Goal: Transaction & Acquisition: Obtain resource

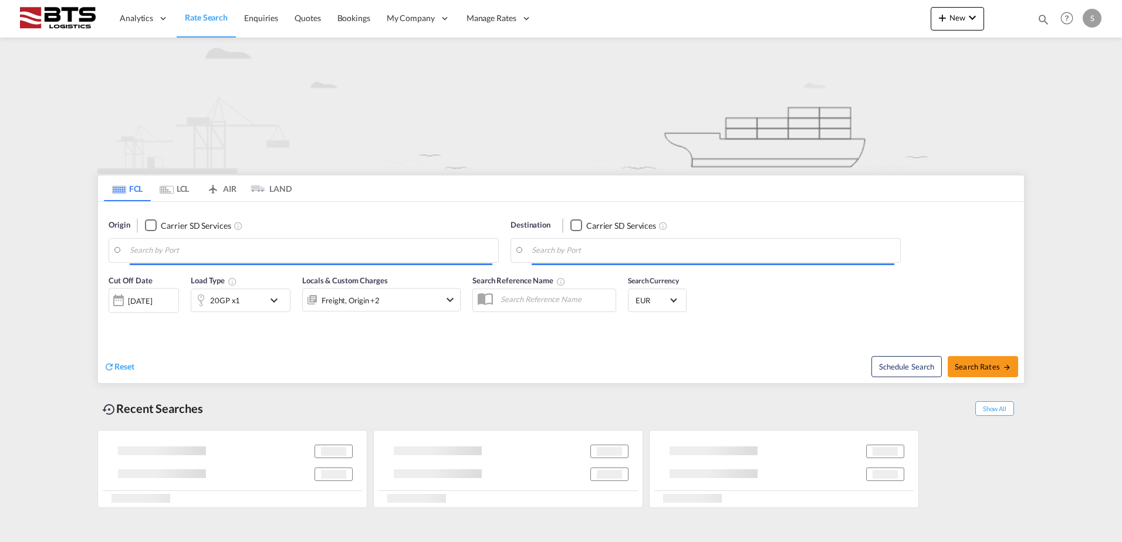
type input "[GEOGRAPHIC_DATA], BEANR"
type input "Limassol, CYLMS"
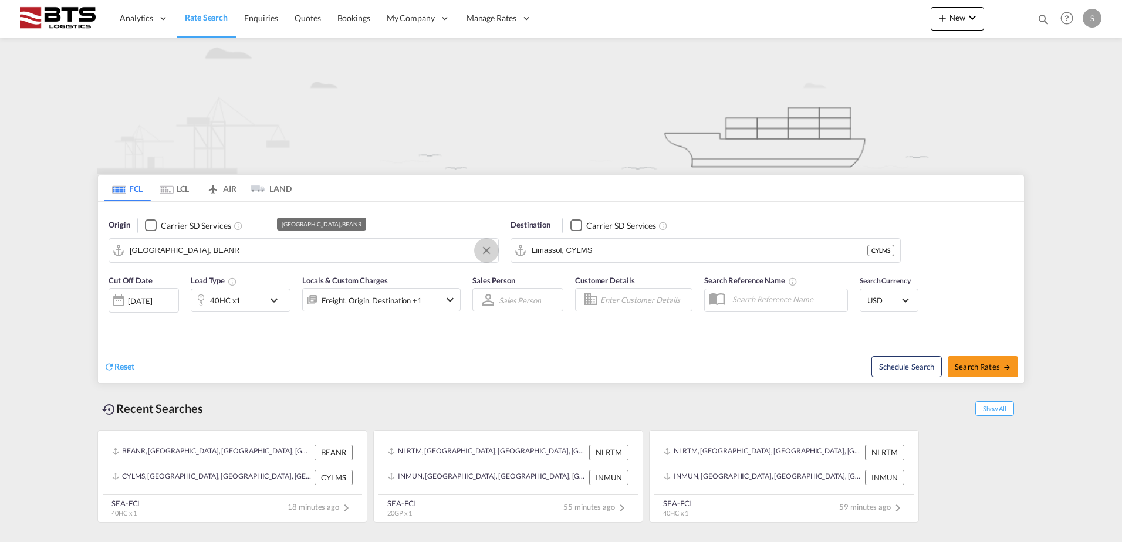
click at [488, 250] on button "Clear Input" at bounding box center [487, 251] width 18 height 18
click at [252, 250] on body "Analytics Reports Dashboard Rate Search Enquiries Quotes Bookings" at bounding box center [561, 271] width 1122 height 542
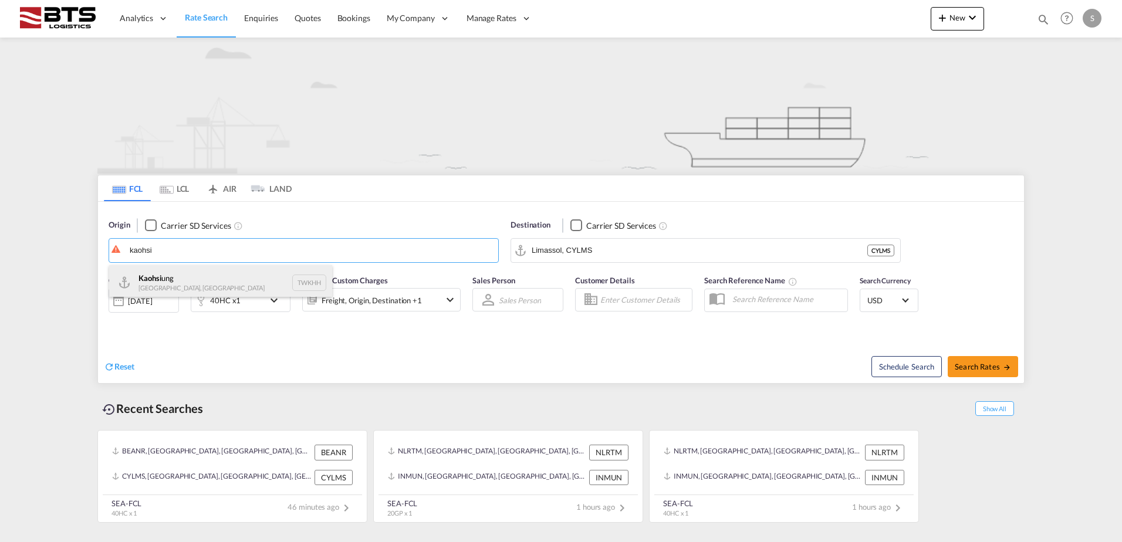
click at [209, 283] on div "Kaohsi ung [GEOGRAPHIC_DATA], Province of [GEOGRAPHIC_DATA] TWKHH" at bounding box center [220, 282] width 223 height 35
type input "[GEOGRAPHIC_DATA], TWKHH"
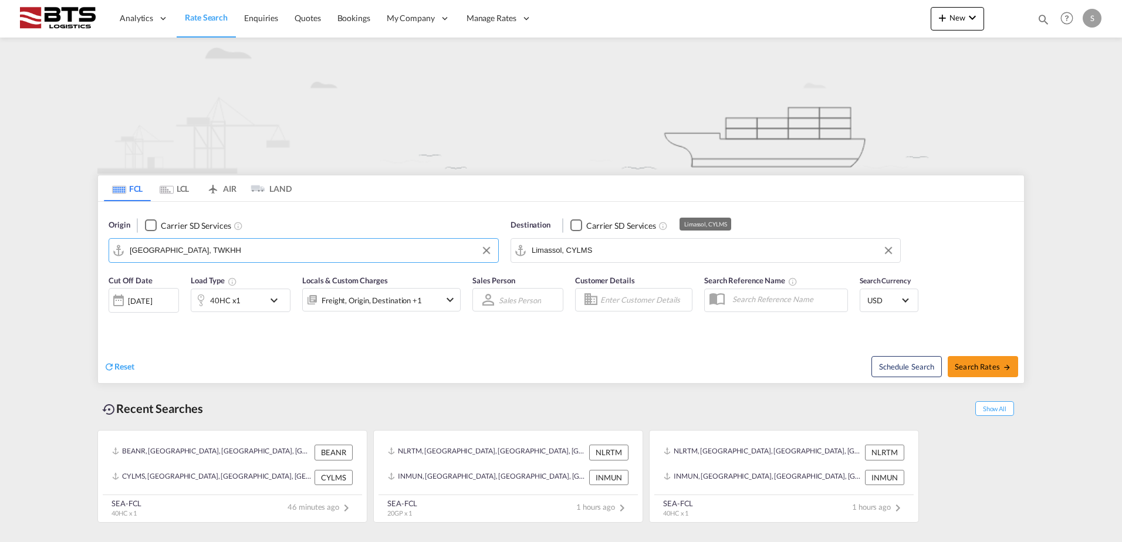
click at [608, 253] on input "Limassol, CYLMS" at bounding box center [713, 251] width 363 height 18
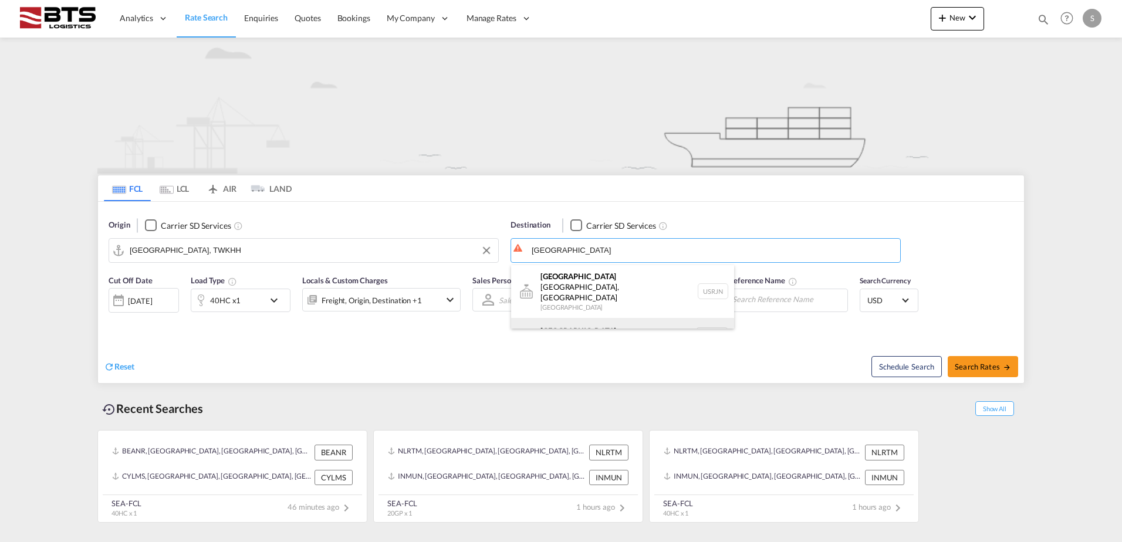
click at [569, 323] on div "[GEOGRAPHIC_DATA] [GEOGRAPHIC_DATA] NLRTM" at bounding box center [622, 335] width 223 height 35
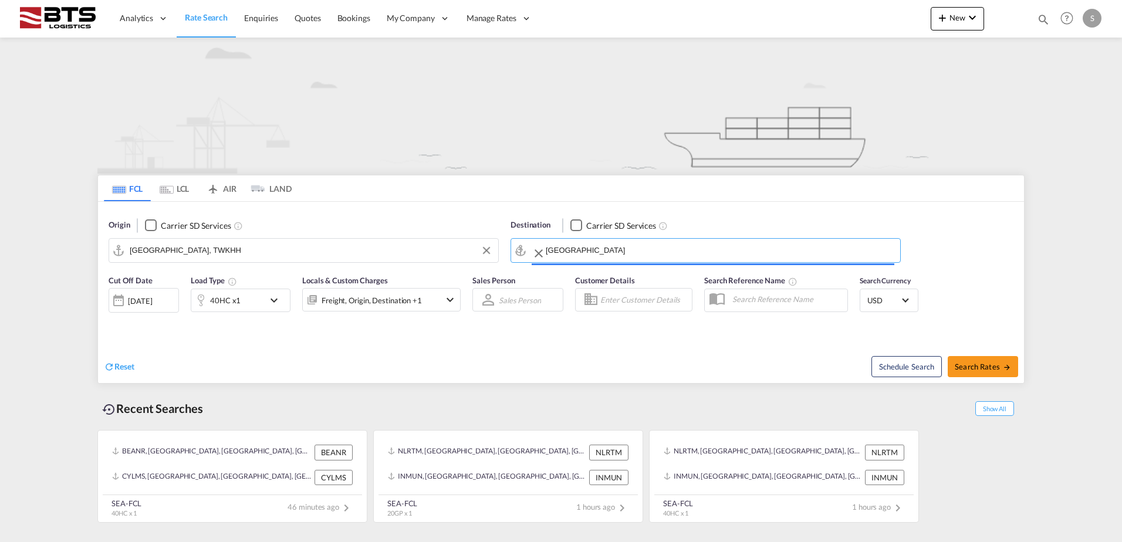
type input "[GEOGRAPHIC_DATA], NLRTM"
click at [265, 304] on div "40HC x1" at bounding box center [241, 300] width 100 height 23
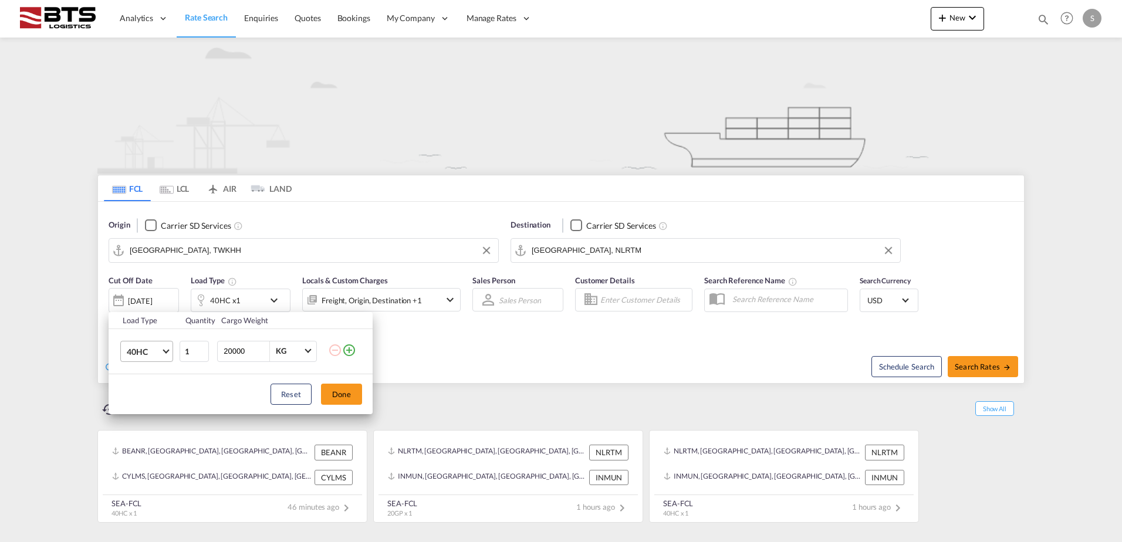
click at [158, 353] on span "40HC" at bounding box center [144, 352] width 34 height 12
click at [155, 302] on md-option "20GP" at bounding box center [157, 295] width 80 height 28
click at [288, 392] on button "Reset" at bounding box center [290, 394] width 41 height 21
click at [165, 353] on md-select-value "40HC" at bounding box center [149, 351] width 47 height 20
click at [164, 302] on md-option "20GP" at bounding box center [157, 295] width 80 height 28
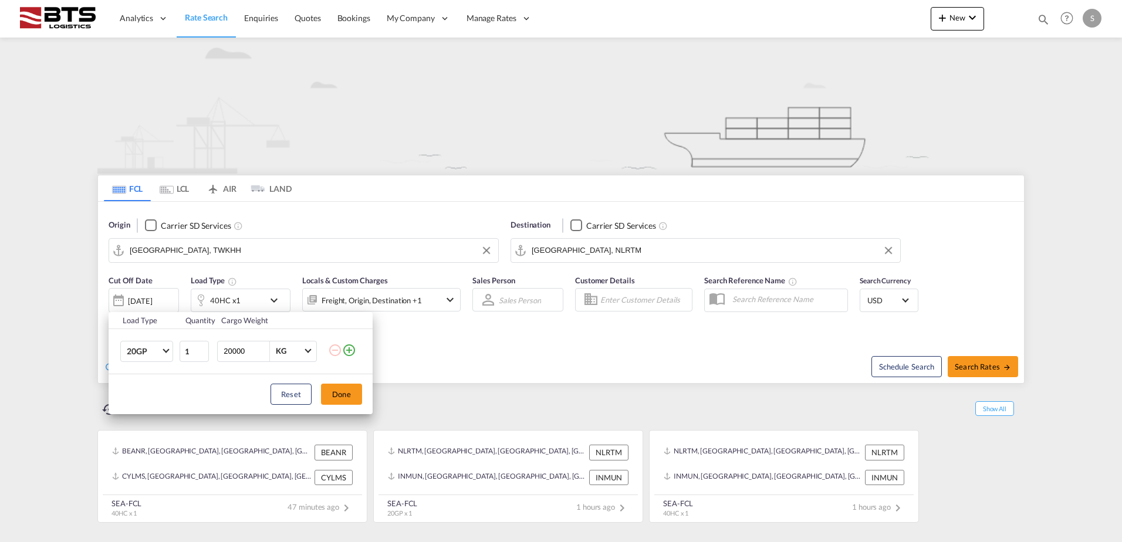
click at [353, 391] on button "Done" at bounding box center [341, 394] width 41 height 21
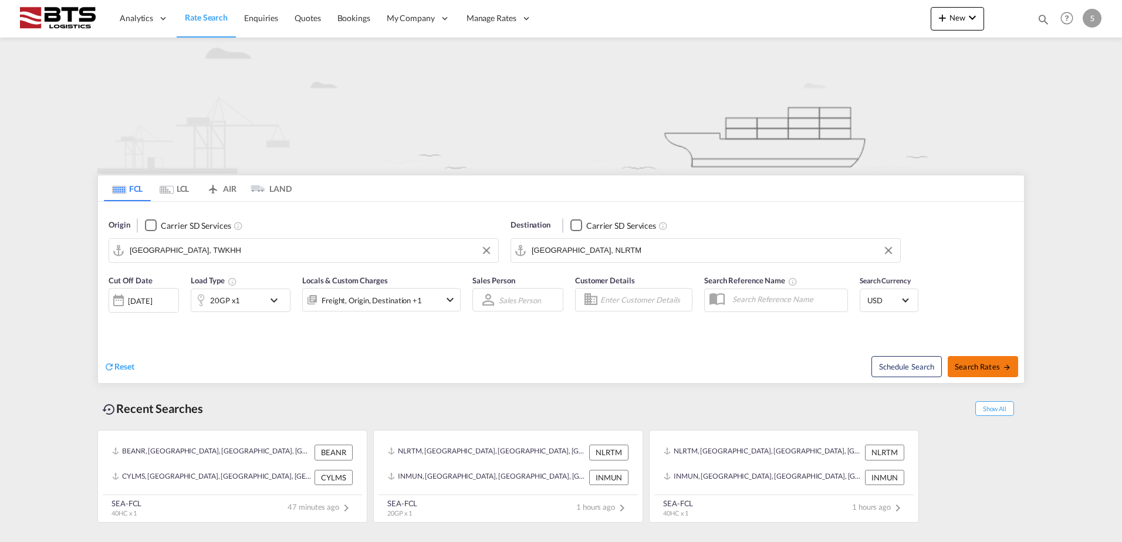
click at [969, 367] on span "Search Rates" at bounding box center [983, 366] width 56 height 9
type input "TWKHH to NLRTM / [DATE]"
